Goal: Task Accomplishment & Management: Use online tool/utility

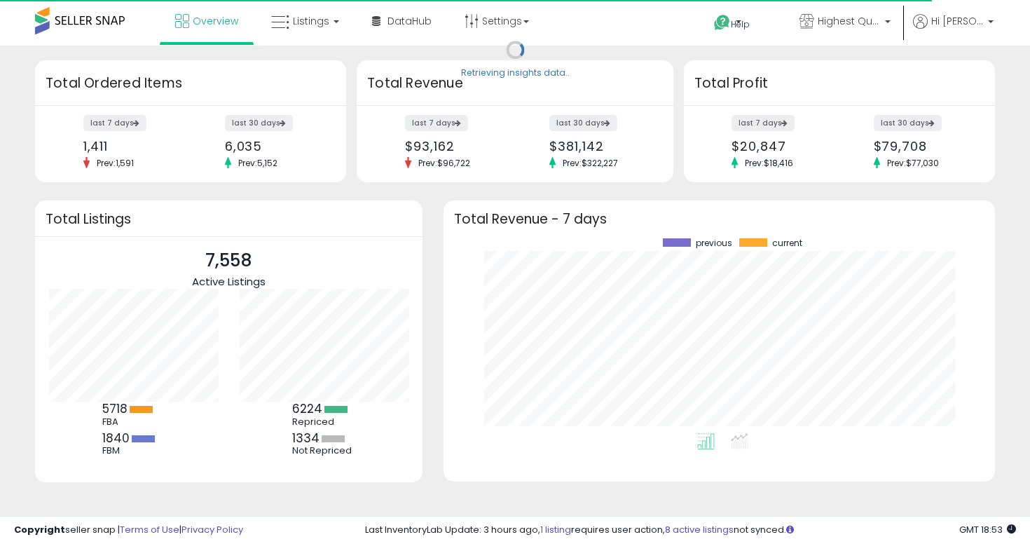
scroll to position [195, 523]
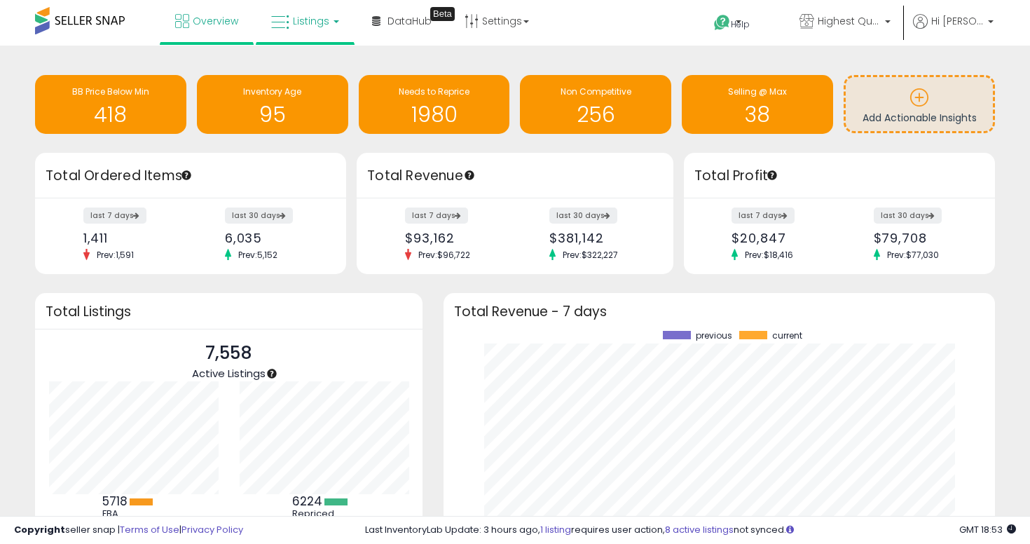
click at [287, 24] on icon at bounding box center [280, 22] width 18 height 18
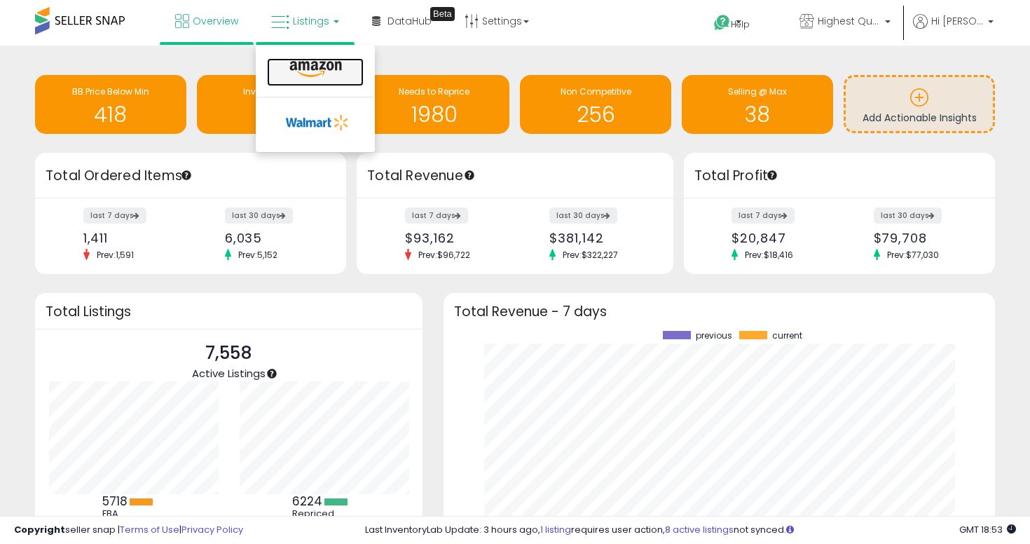
click at [326, 64] on icon at bounding box center [315, 69] width 61 height 18
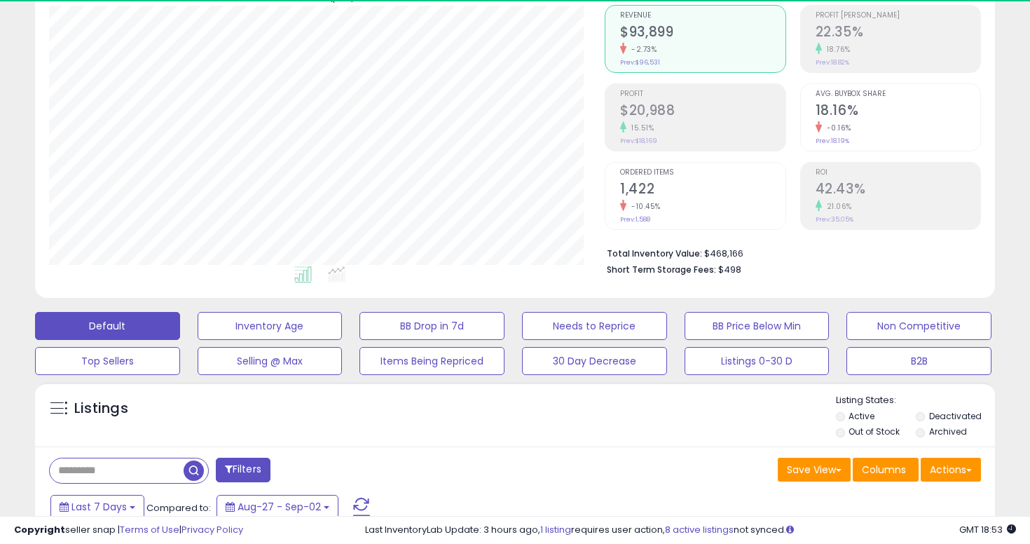
scroll to position [287, 555]
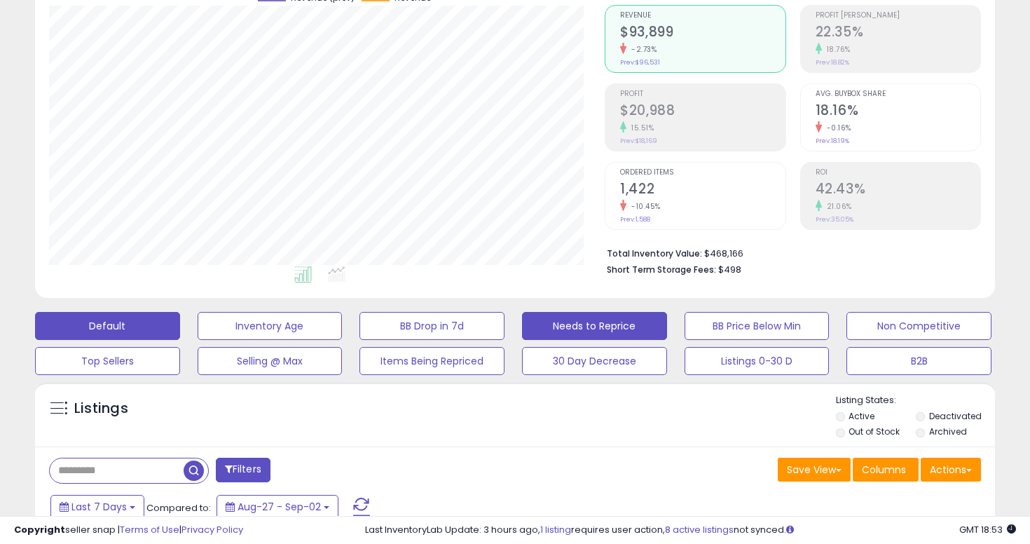
click at [611, 326] on button "Needs to Reprice" at bounding box center [594, 326] width 145 height 28
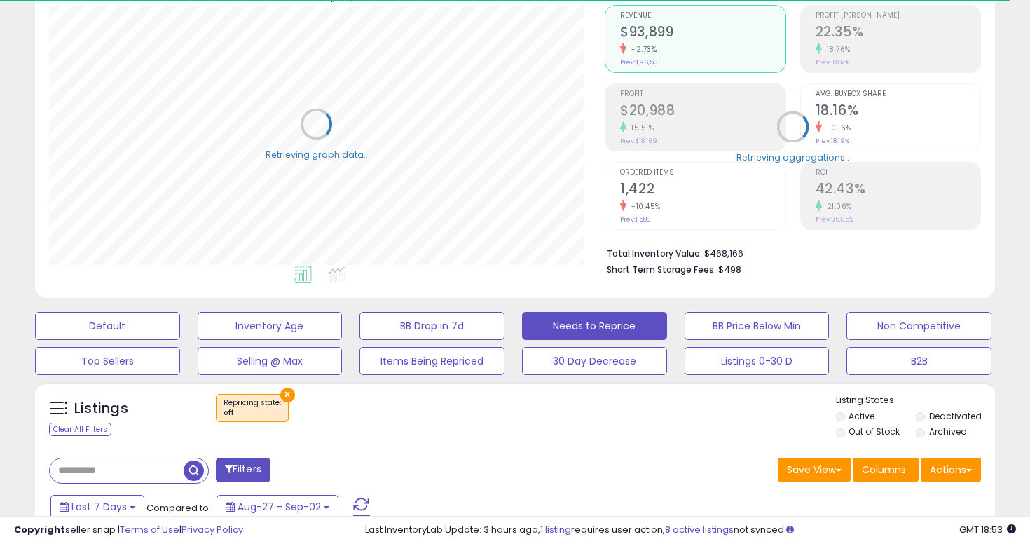
select select "**"
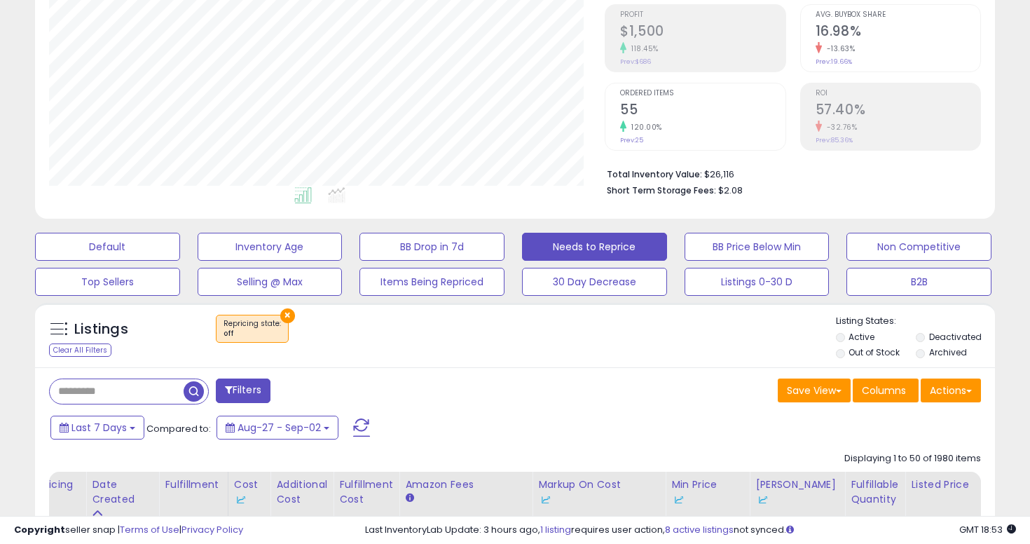
scroll to position [319, 0]
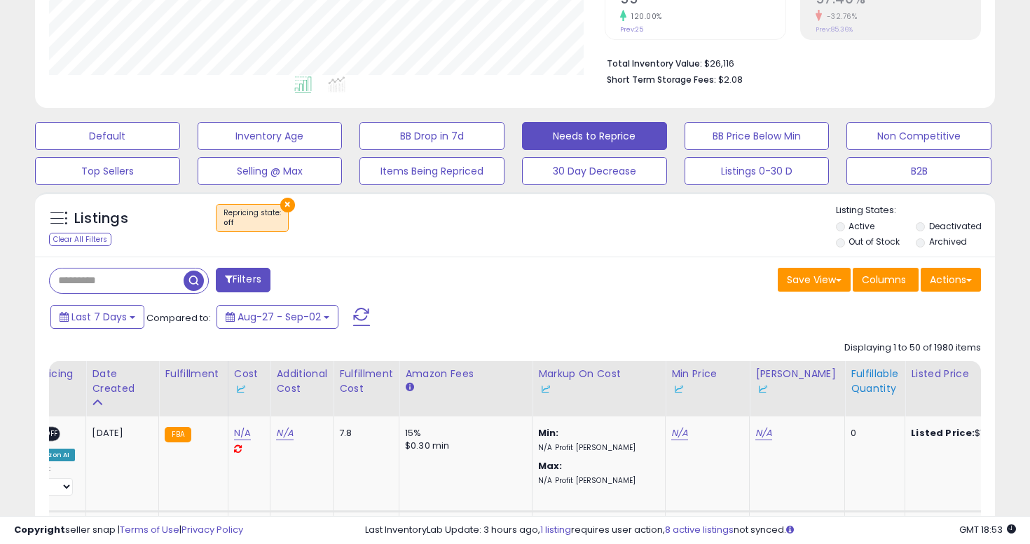
click at [855, 382] on div "Fulfillable Quantity" at bounding box center [874, 380] width 48 height 29
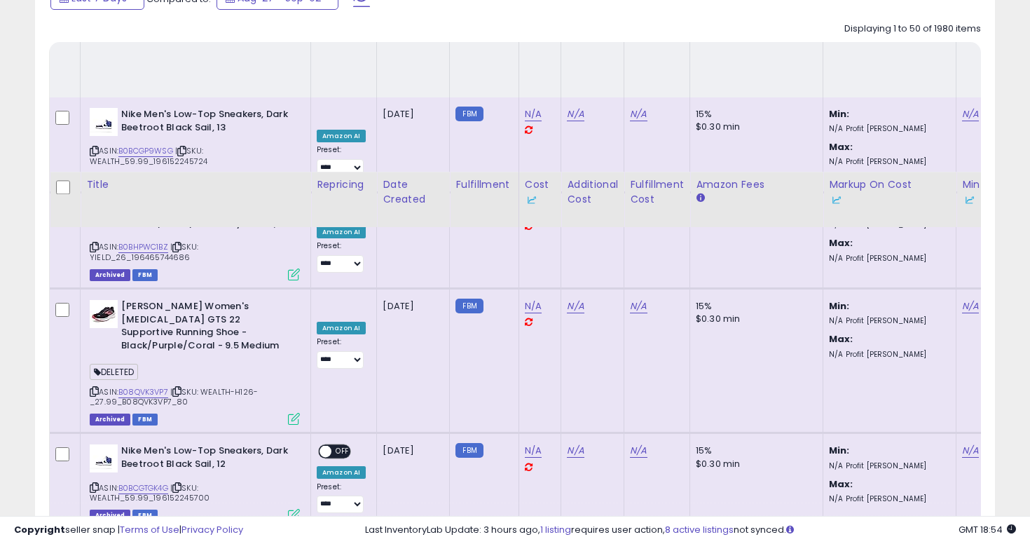
scroll to position [0, 0]
